Goal: Find specific page/section: Find specific page/section

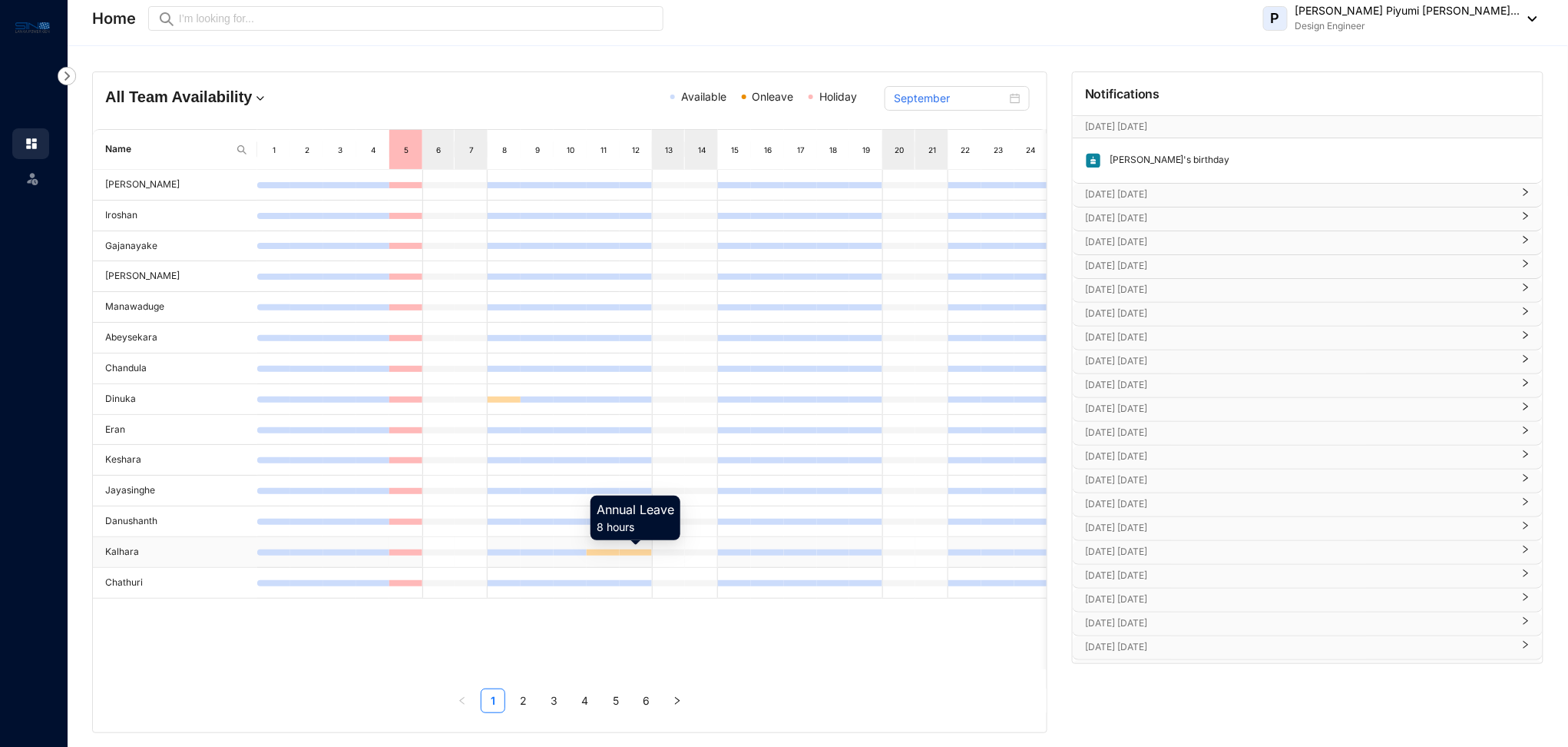
click at [630, 553] on div at bounding box center [636, 552] width 33 height 6
click at [533, 708] on link "2" at bounding box center [524, 701] width 23 height 23
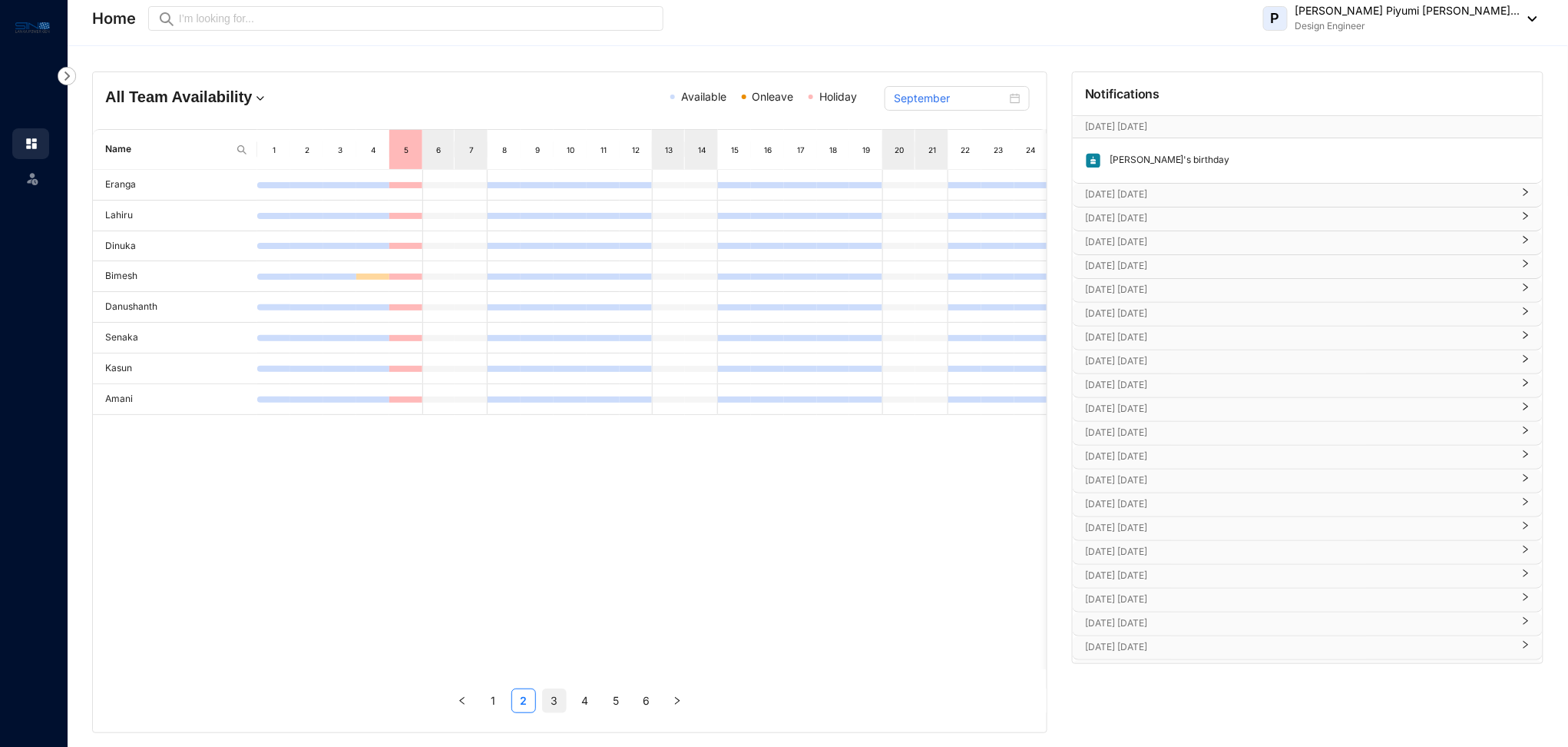
click at [548, 703] on link "3" at bounding box center [555, 701] width 23 height 23
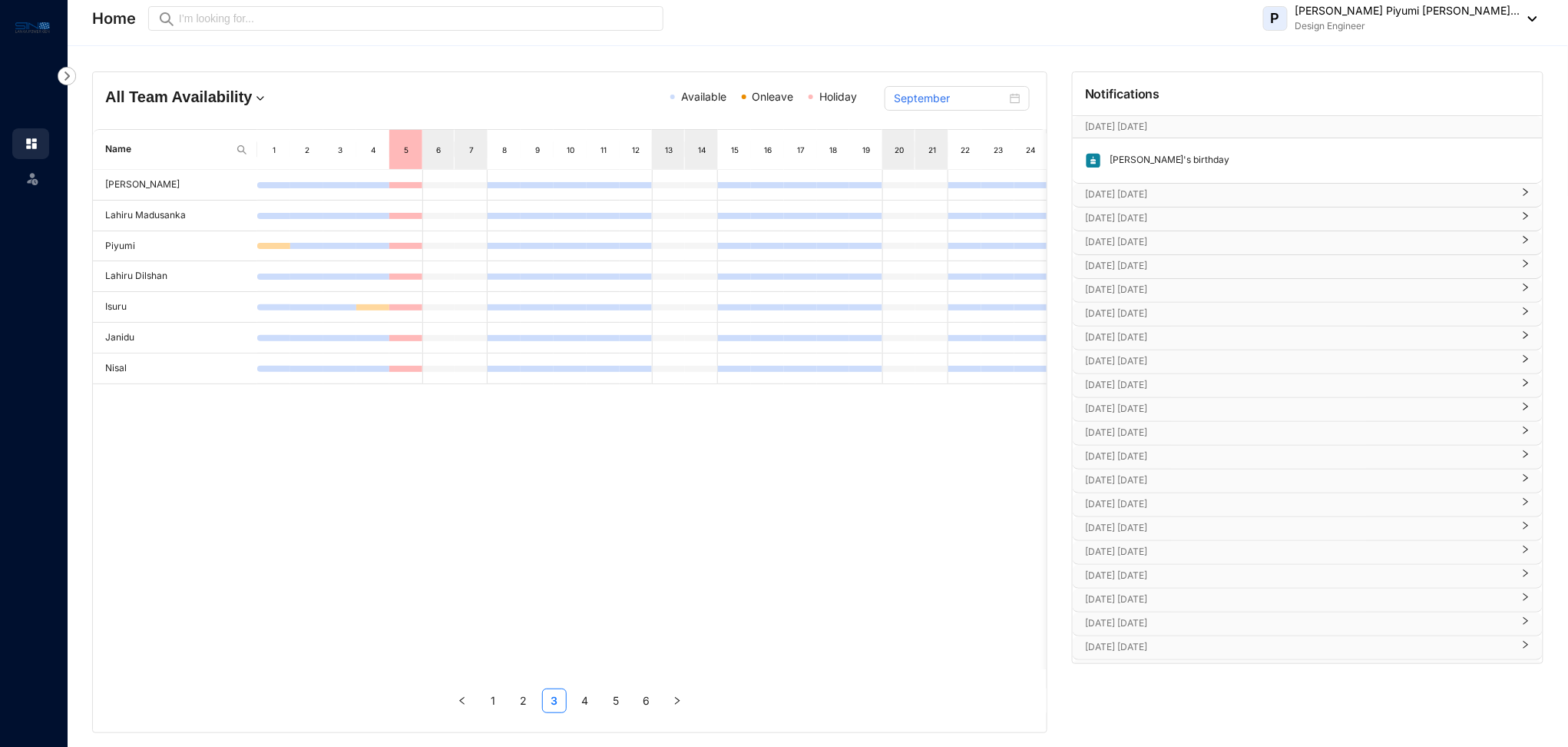
click at [585, 701] on link "4" at bounding box center [585, 701] width 23 height 23
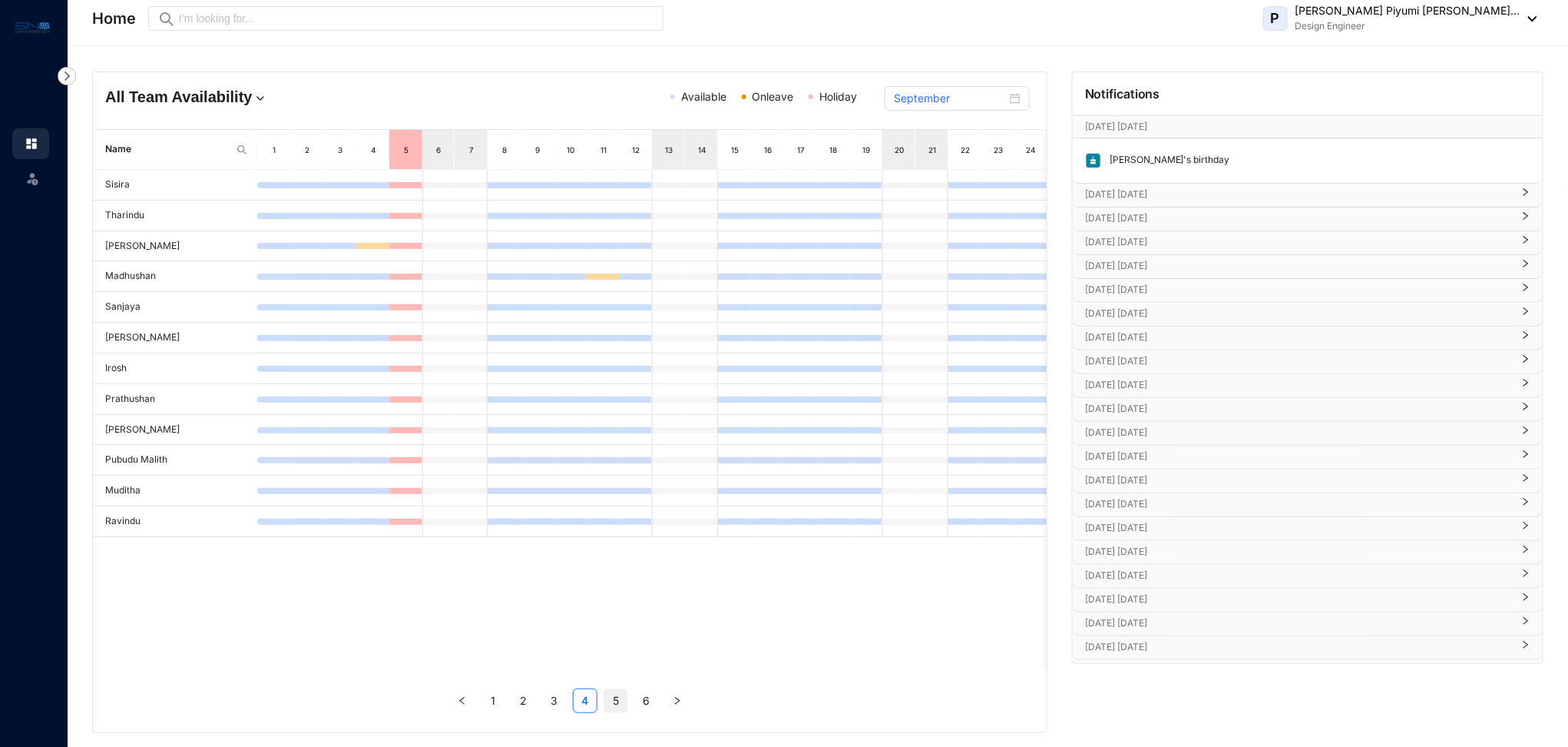
click at [614, 706] on link "5" at bounding box center [616, 701] width 23 height 23
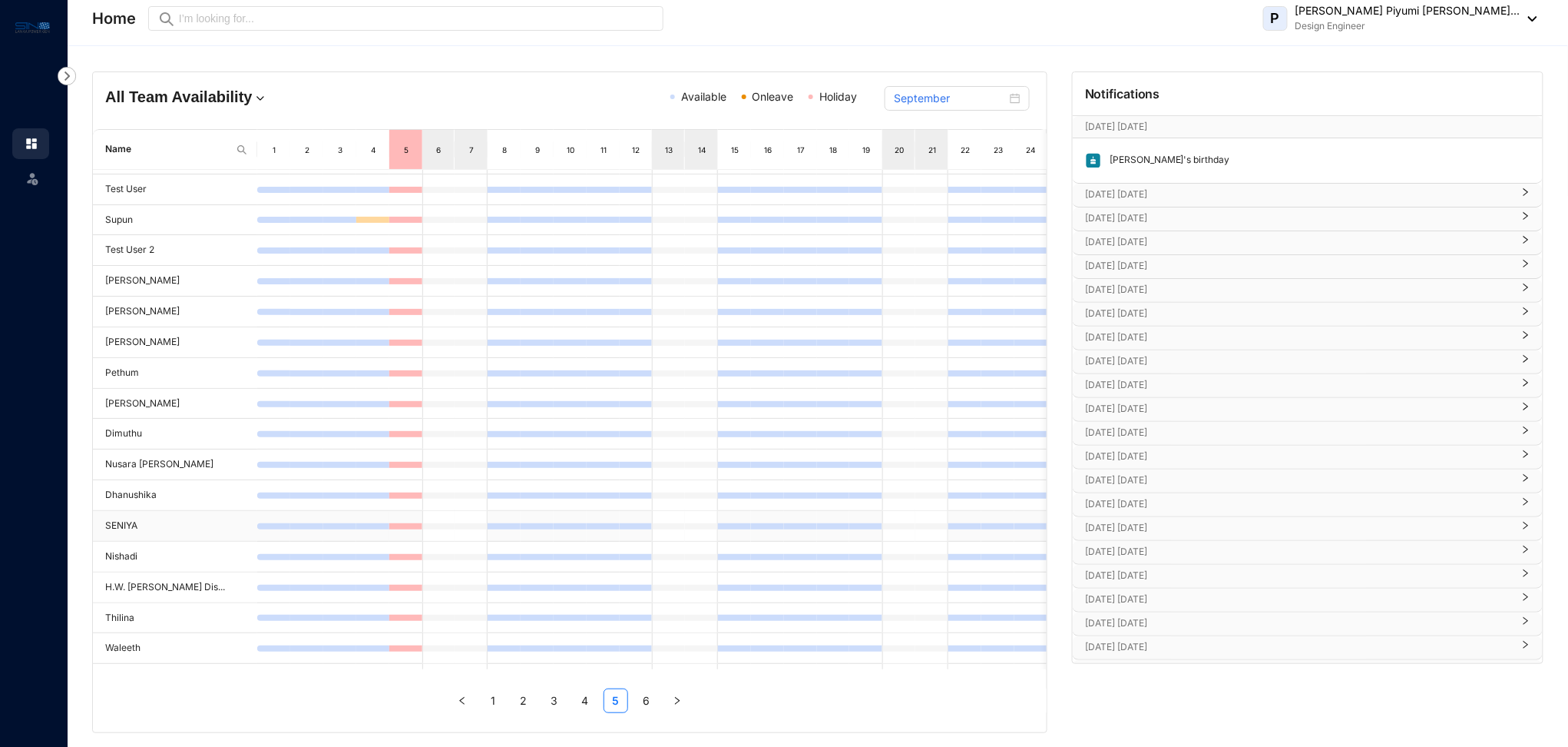
scroll to position [67, 0]
click at [648, 713] on div "Name 1 2 3 4 5 6 7 8 9 10 11 12 13 14 15 16 17 18 19 20 21 22 23 24 25 26 27 28…" at bounding box center [570, 430] width 954 height 603
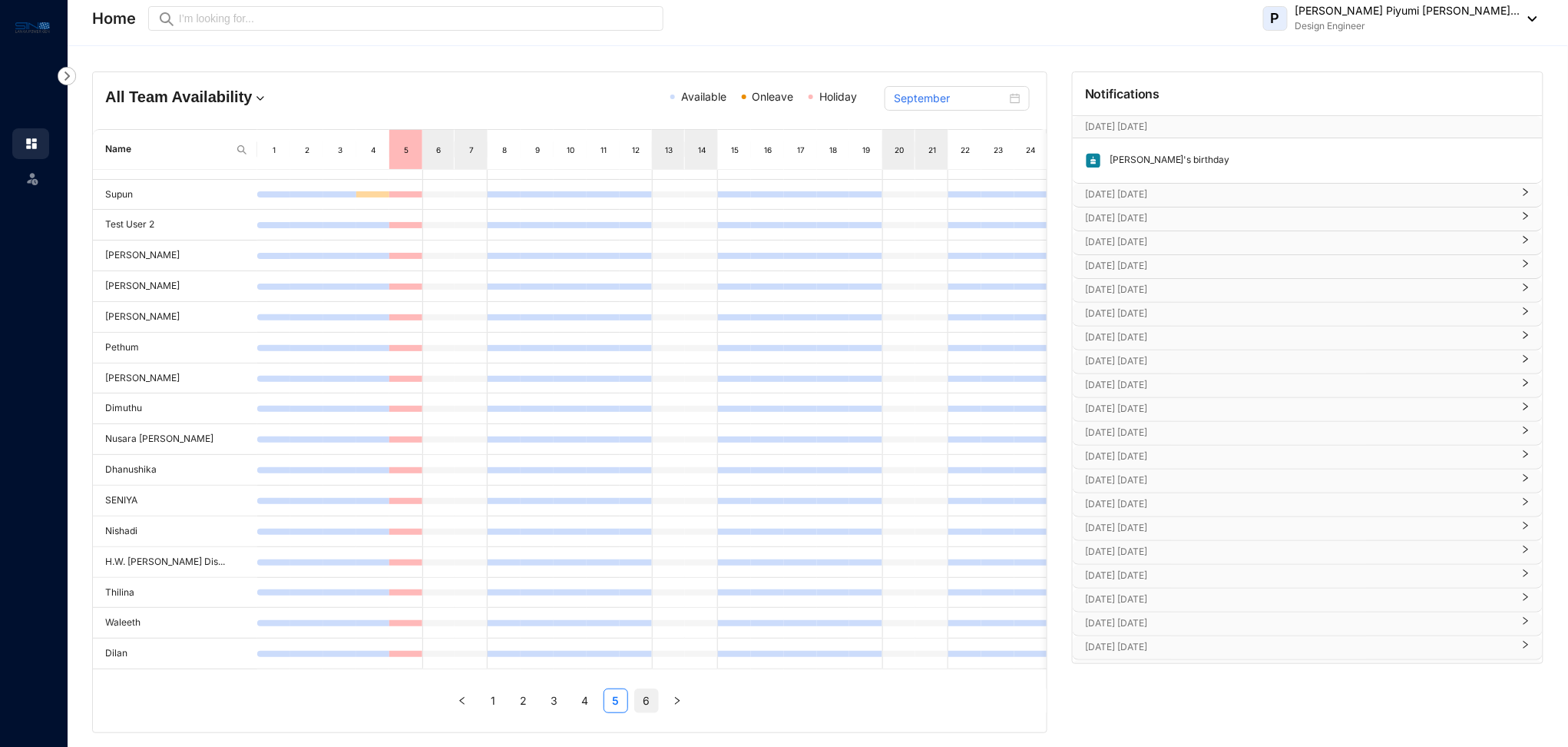
click at [648, 708] on link "6" at bounding box center [647, 701] width 23 height 23
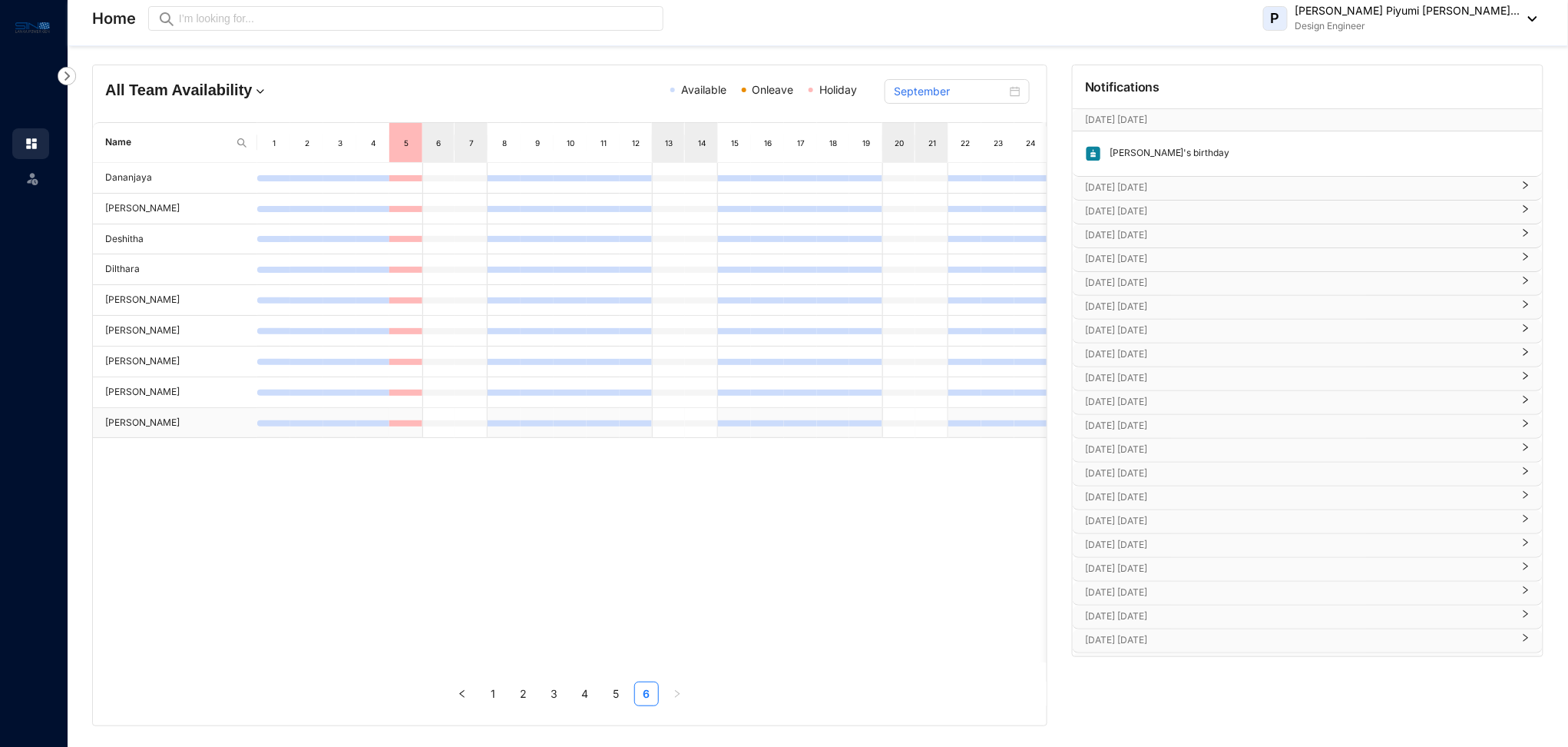
scroll to position [10, 0]
